Goal: Navigation & Orientation: Find specific page/section

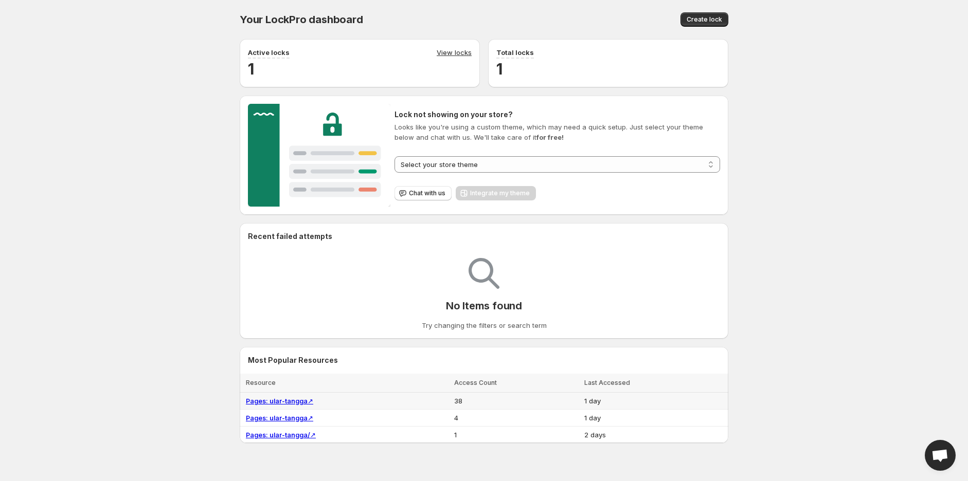
click at [283, 395] on td "Pages: ular-tangga ↗" at bounding box center [345, 401] width 211 height 17
click at [284, 398] on link "Pages: ular-tangga ↗" at bounding box center [279, 401] width 67 height 8
